Goal: Task Accomplishment & Management: Use online tool/utility

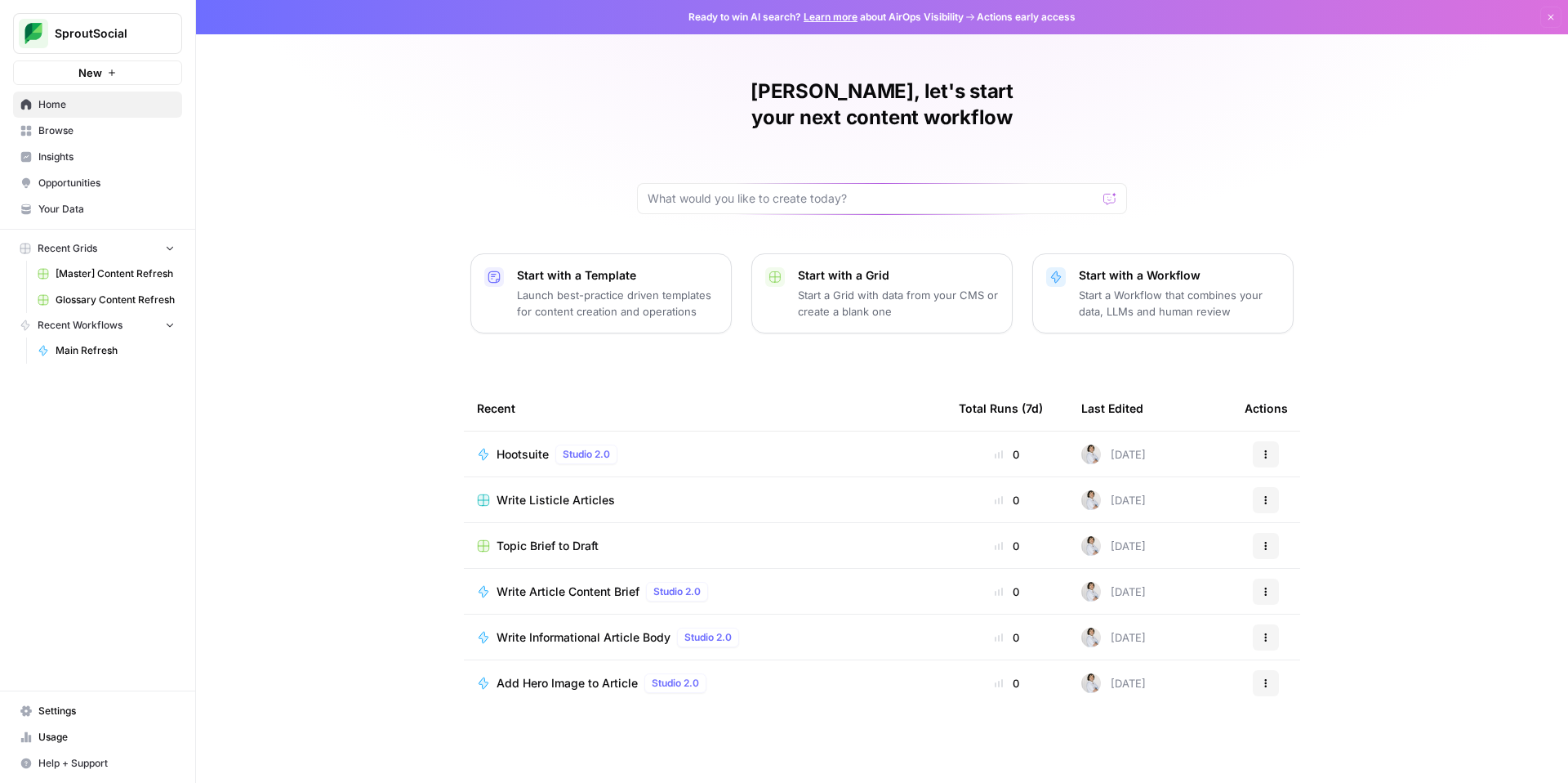
click at [112, 278] on span "[Master] Content Refresh" at bounding box center [115, 273] width 119 height 15
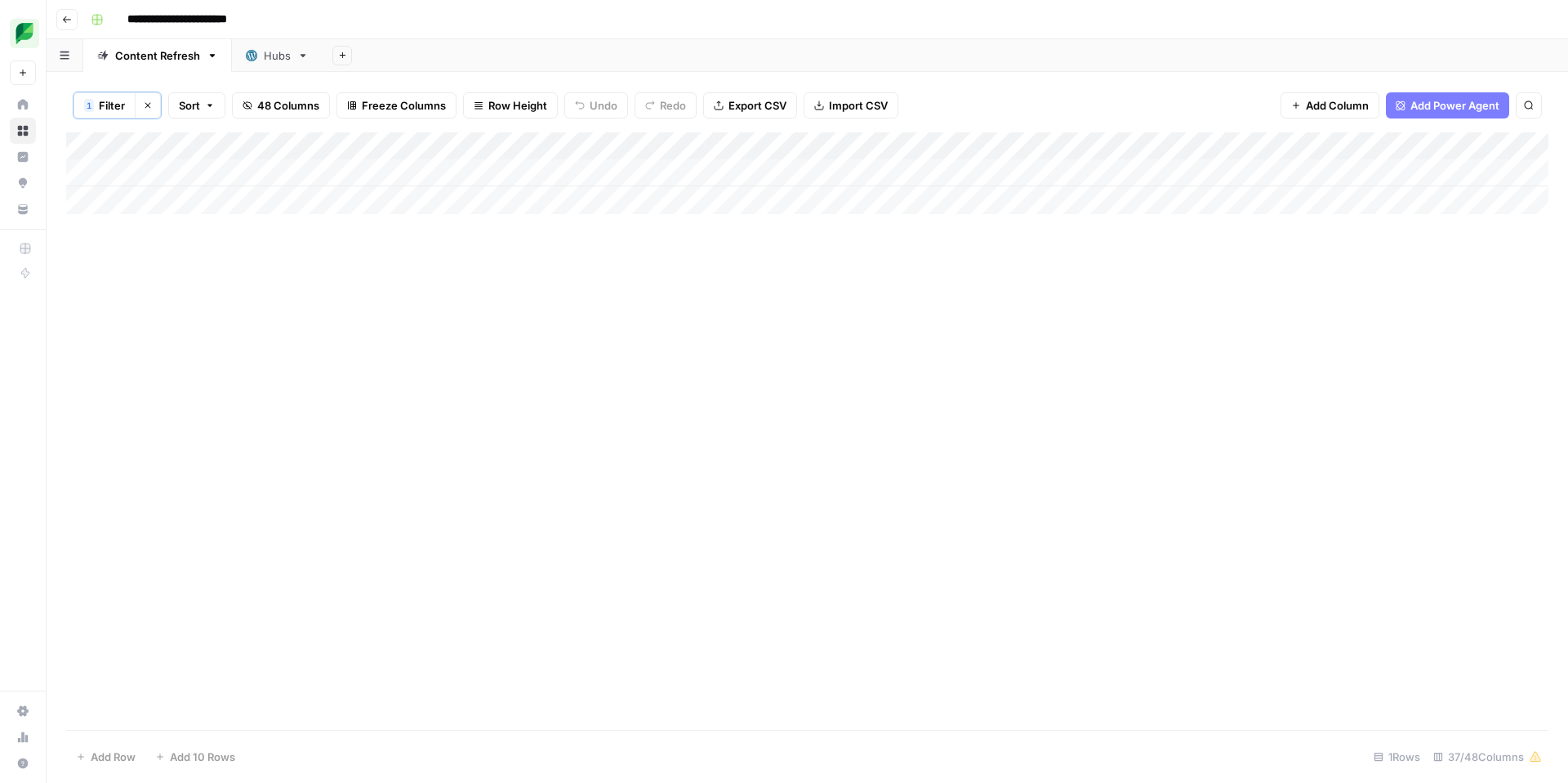
click at [149, 107] on icon "button" at bounding box center [147, 105] width 9 height 9
click at [1266, 144] on div "Add Column" at bounding box center [807, 430] width 1482 height 599
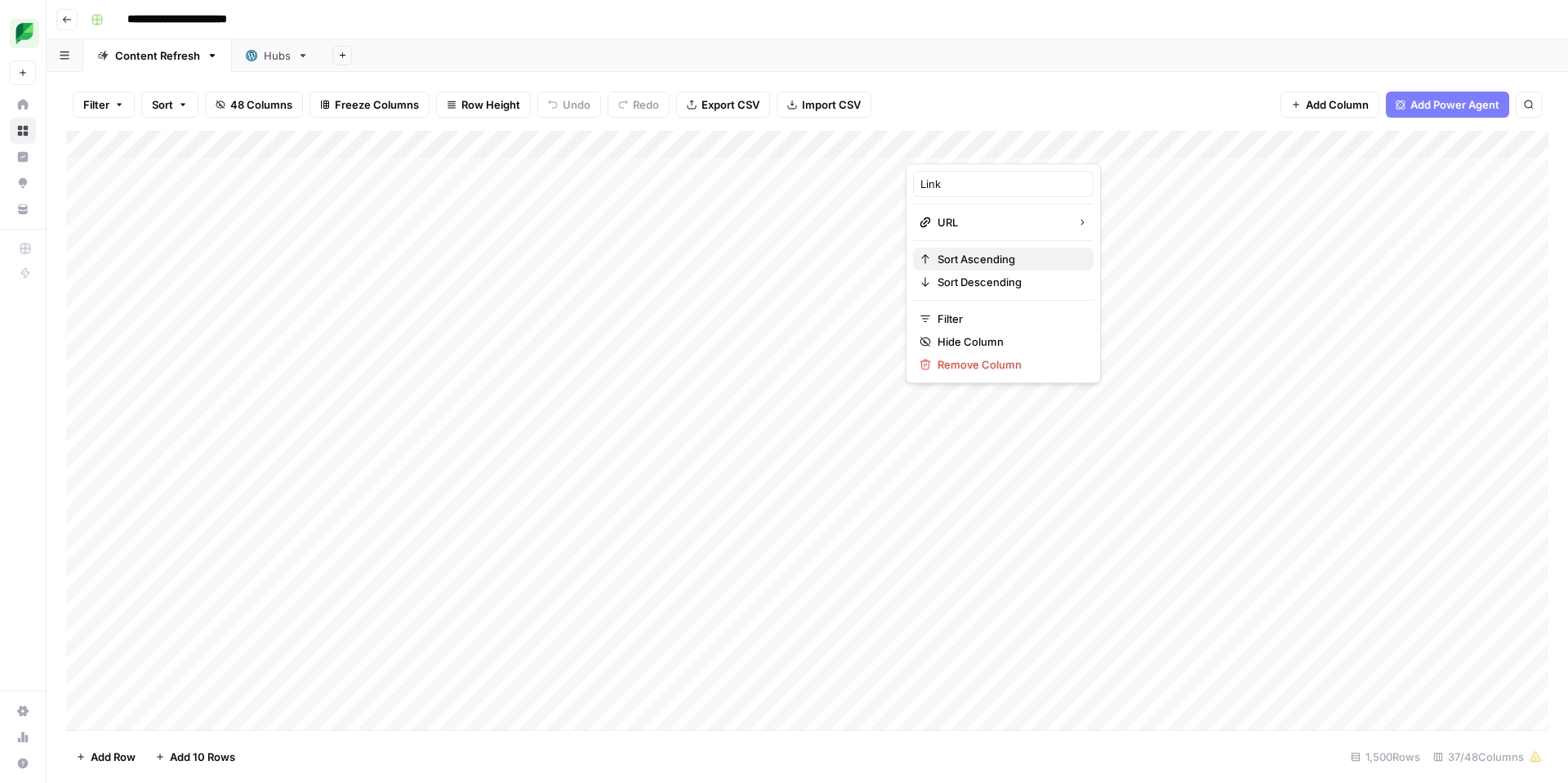
click at [975, 255] on span "Sort Ascending" at bounding box center [1009, 259] width 143 height 16
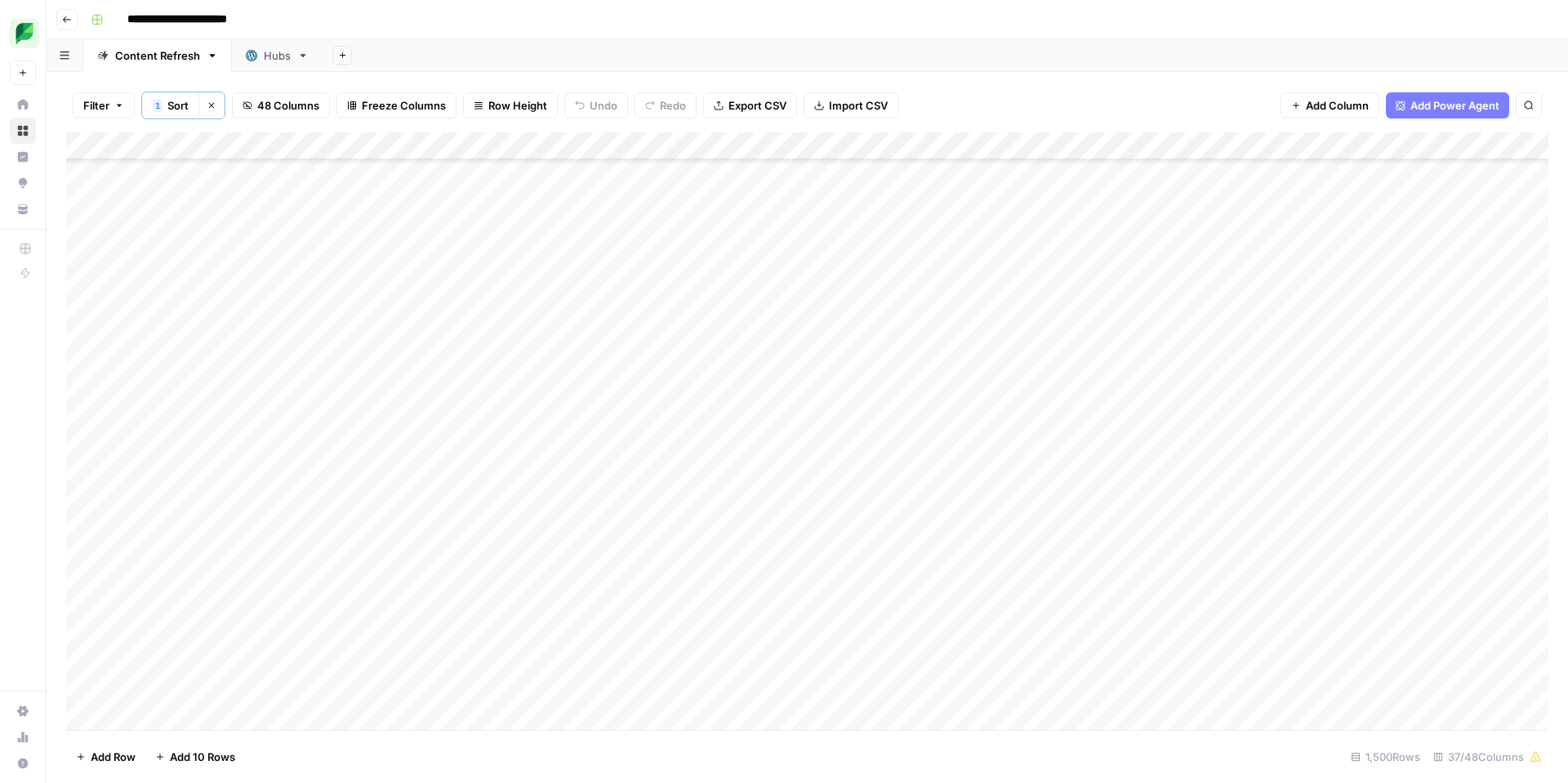
scroll to position [37703, 3]
click at [1369, 437] on div "Add Column" at bounding box center [807, 431] width 1482 height 597
click at [1224, 445] on div "Add Column" at bounding box center [807, 431] width 1482 height 597
click at [1161, 595] on button "Listicle" at bounding box center [1156, 590] width 48 height 20
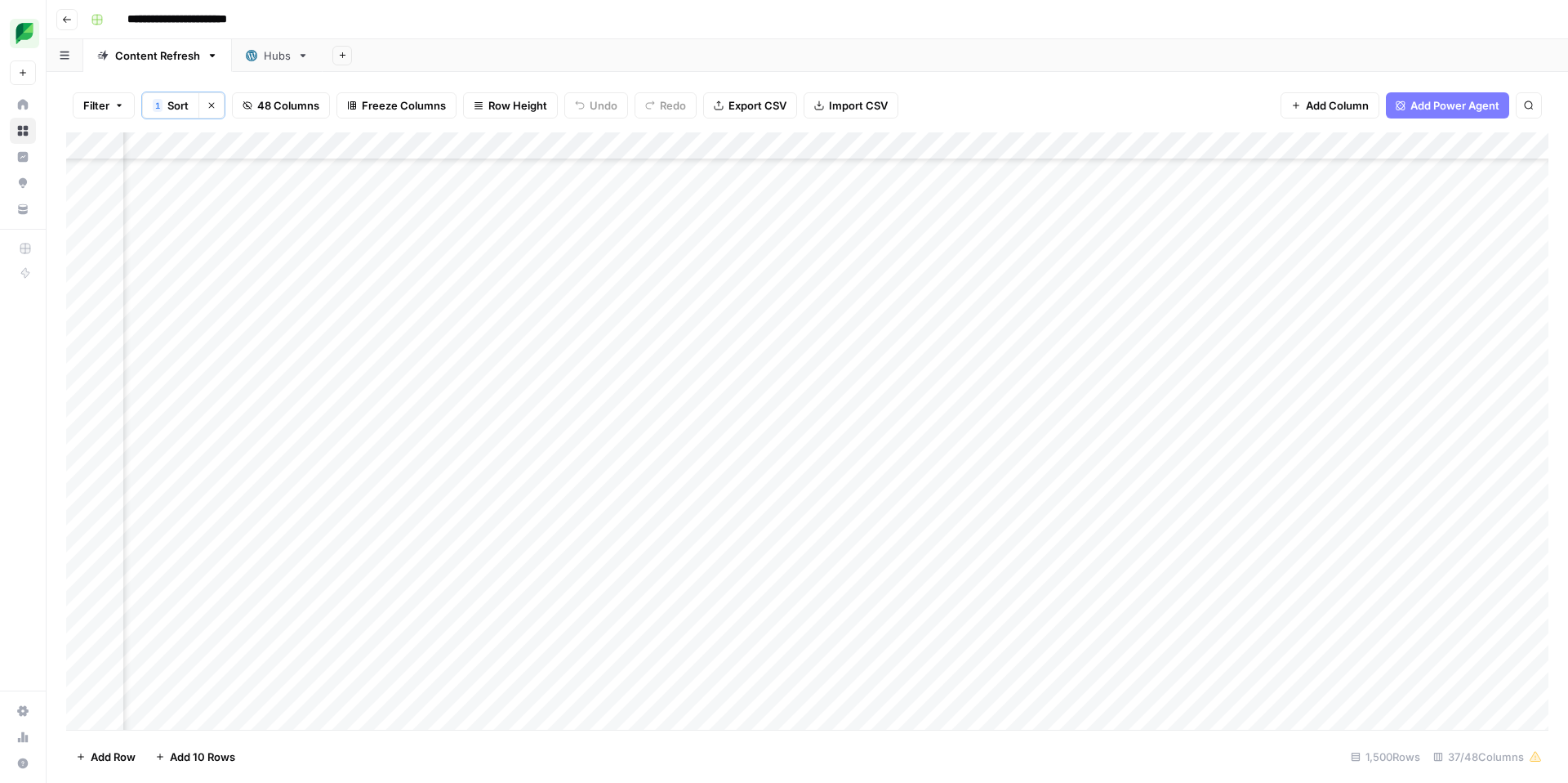
click at [1323, 437] on div "Add Column" at bounding box center [807, 431] width 1482 height 597
click at [1423, 465] on div "Add Column" at bounding box center [807, 431] width 1482 height 597
